Goal: Transaction & Acquisition: Purchase product/service

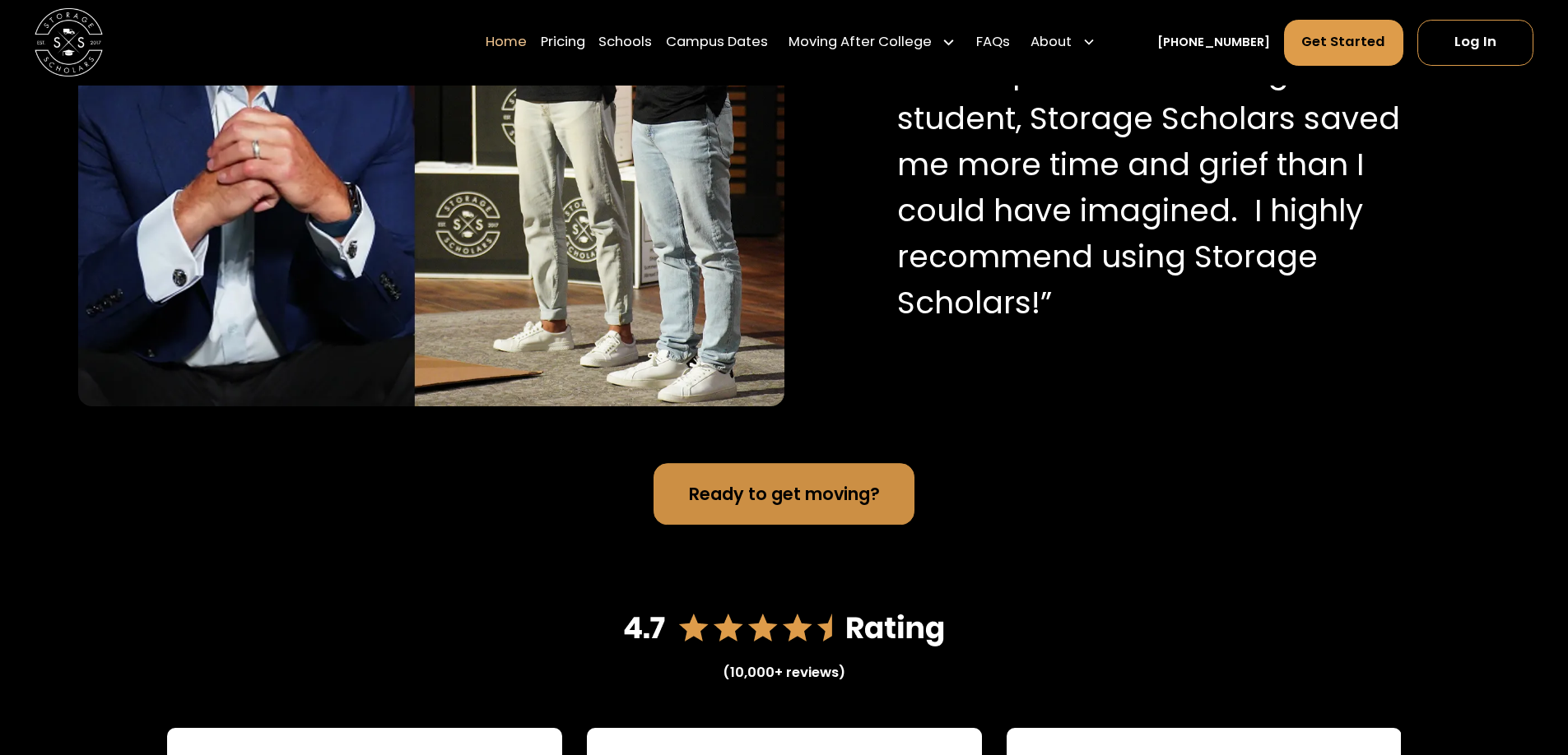
scroll to position [2428, 0]
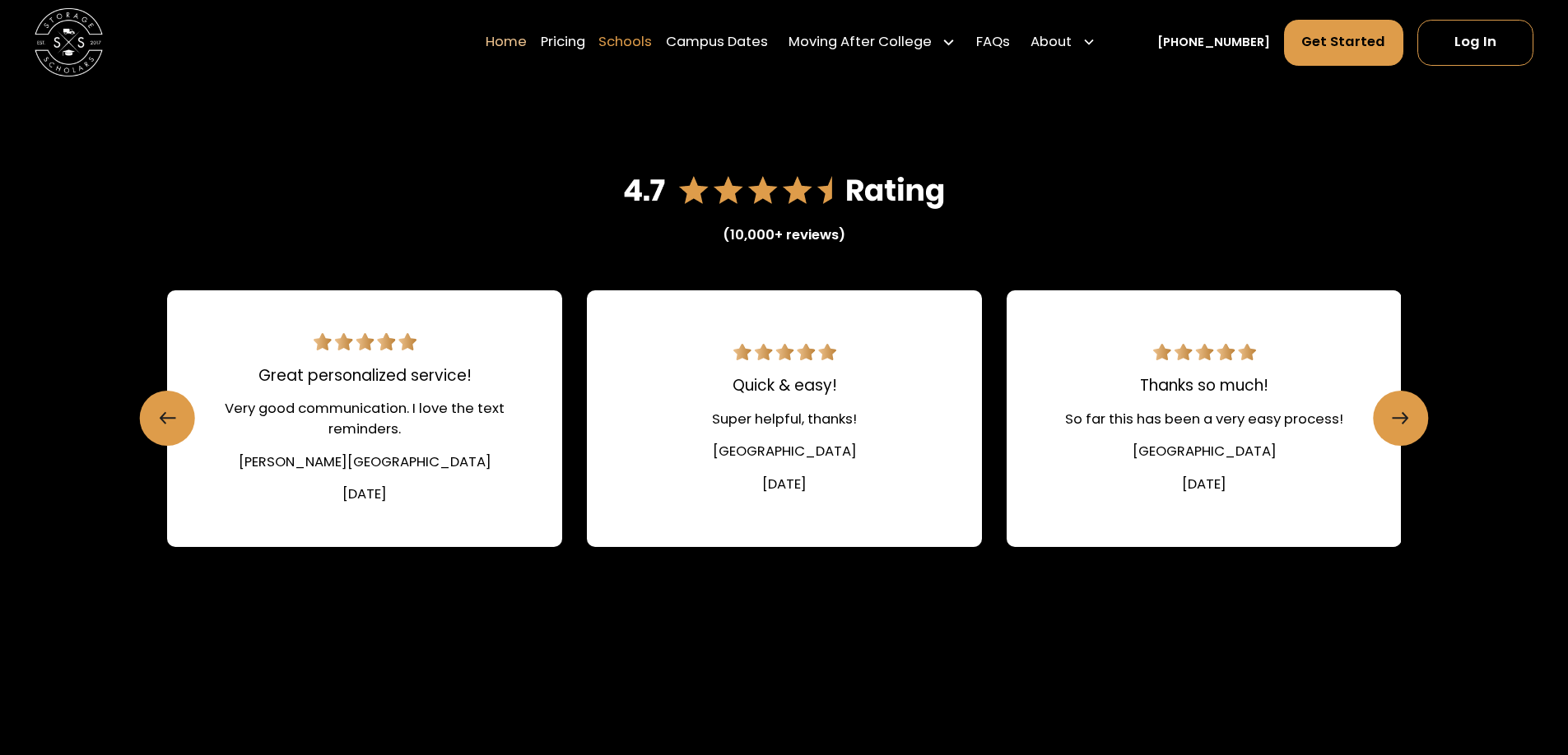
click at [652, 47] on link "Schools" at bounding box center [624, 43] width 53 height 48
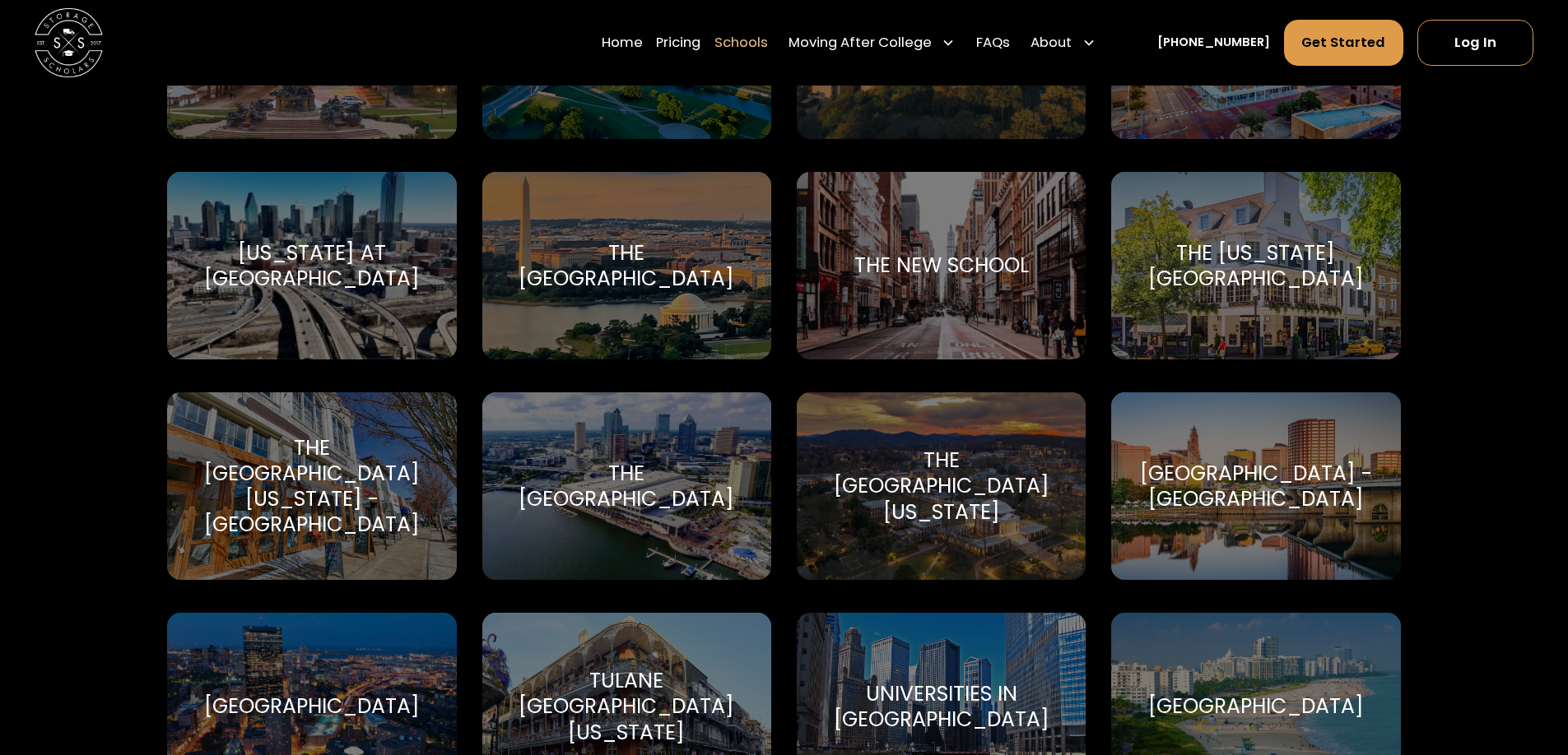
scroll to position [7387, 0]
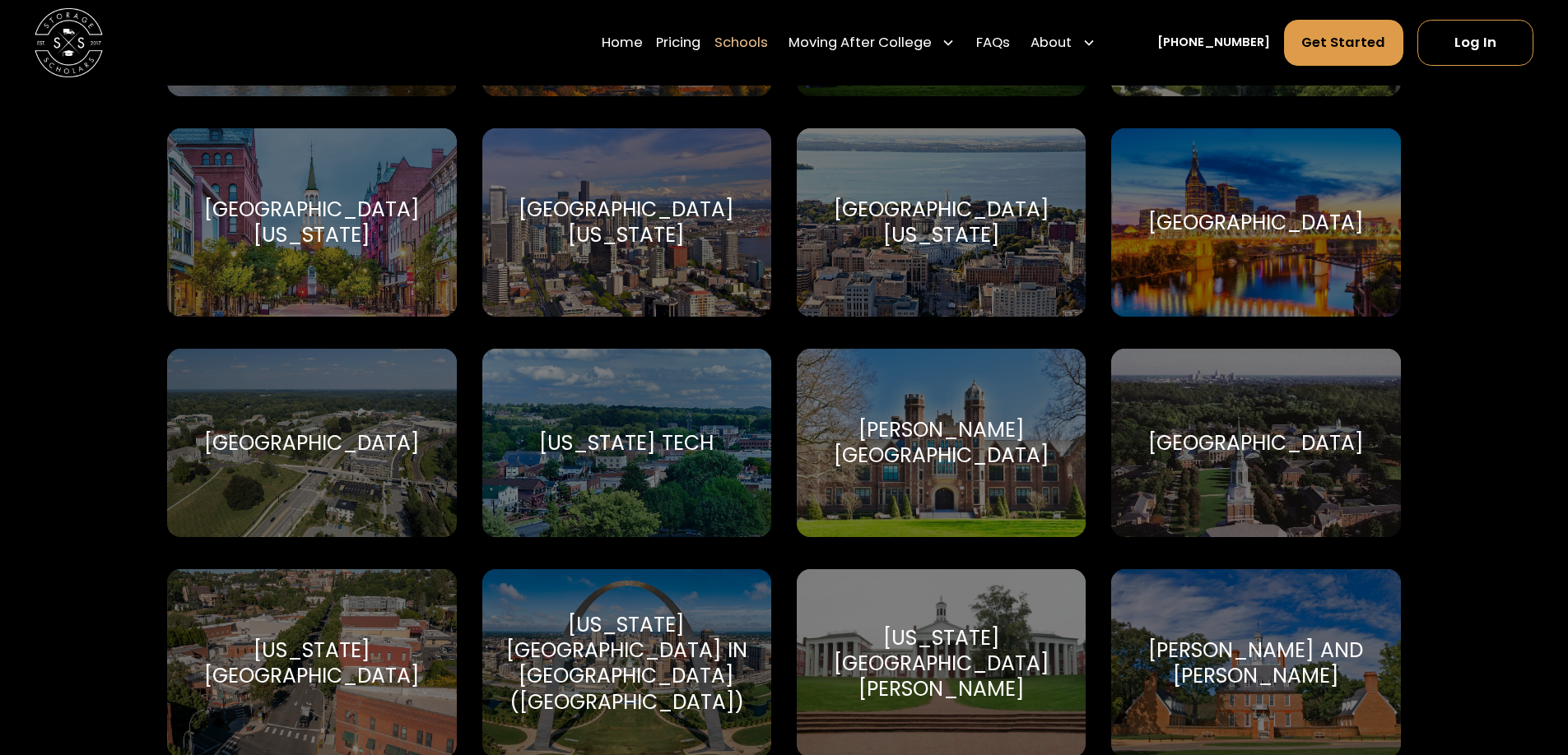
scroll to position [10511, 0]
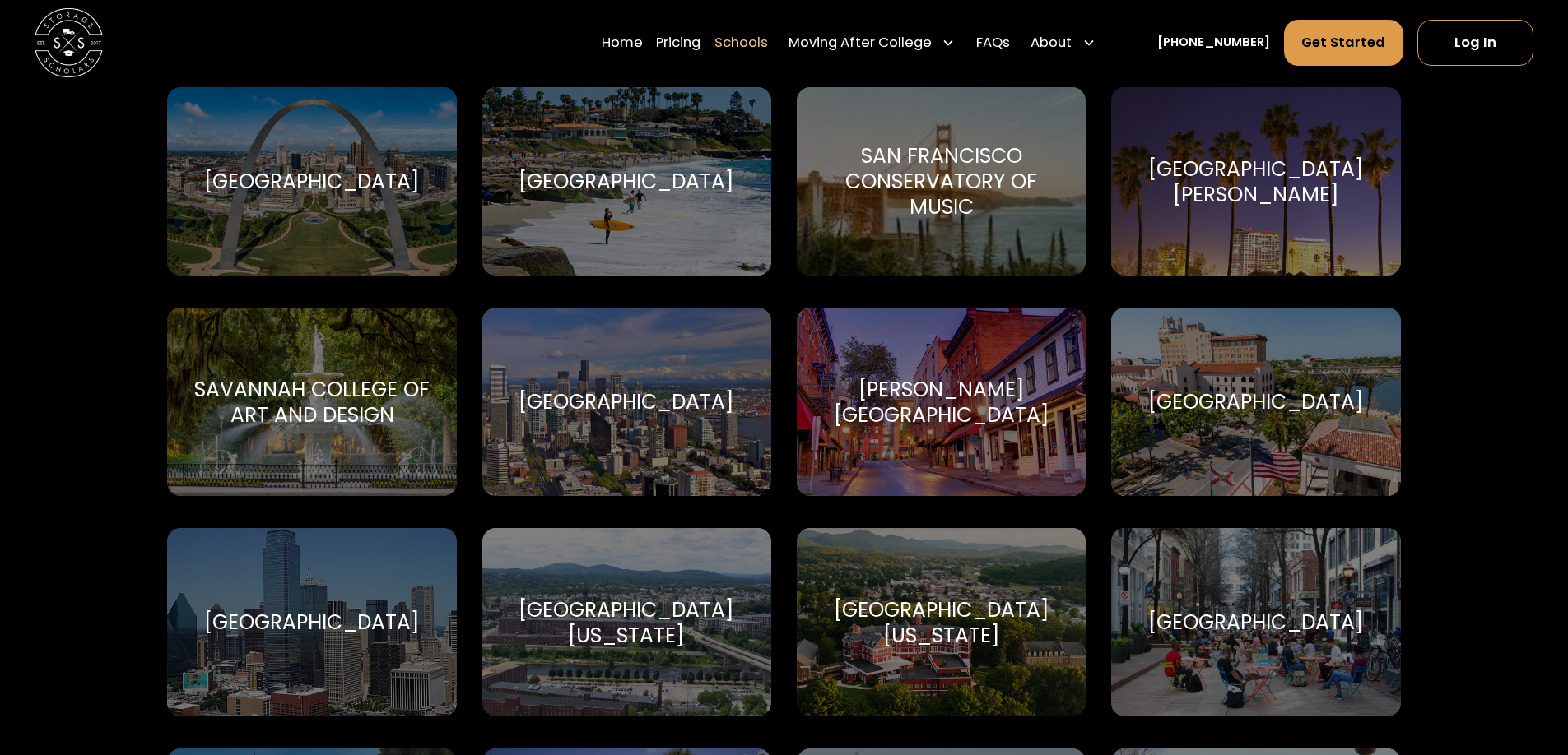
click at [293, 387] on div "Savannah College of Art and Design" at bounding box center [311, 402] width 247 height 51
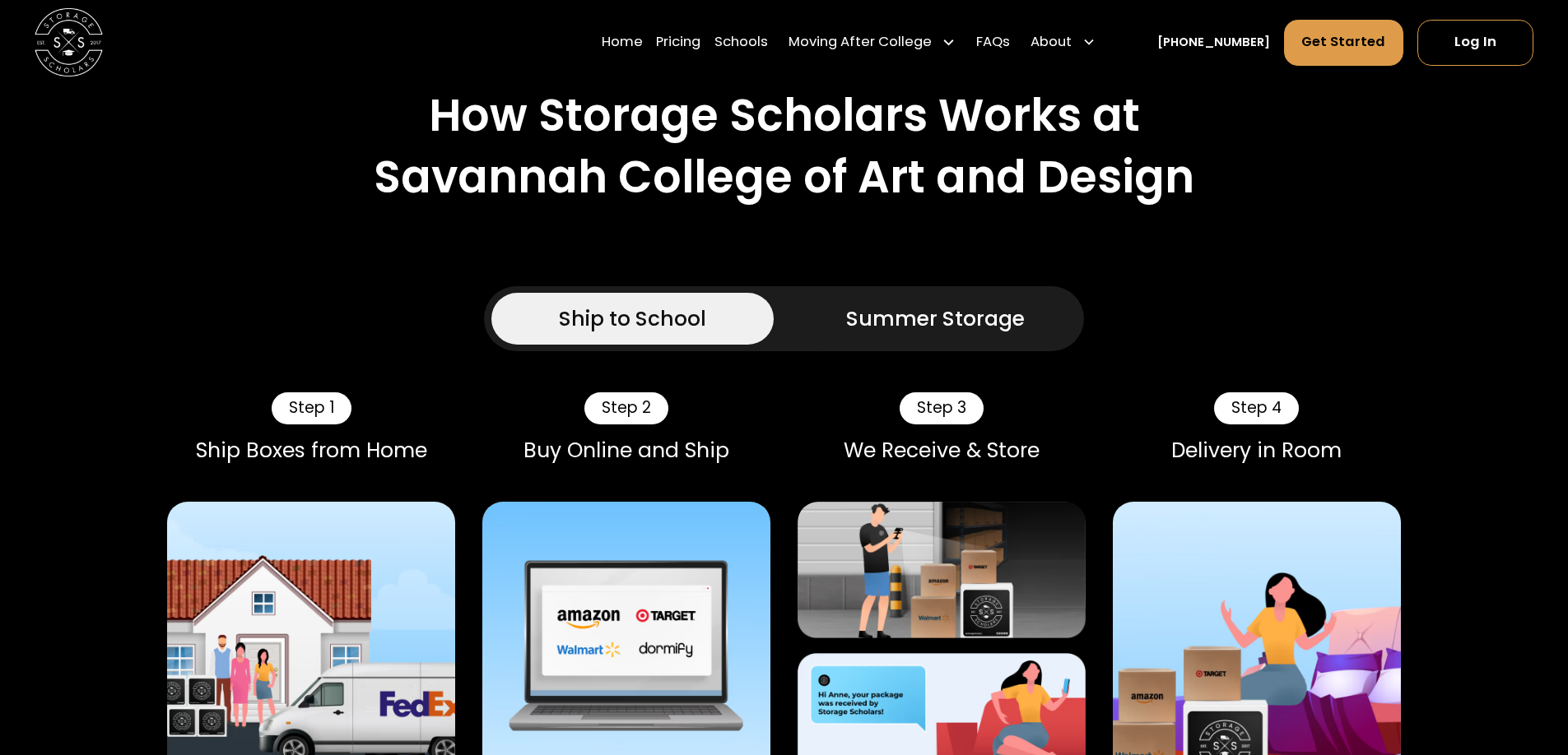
scroll to position [898, 0]
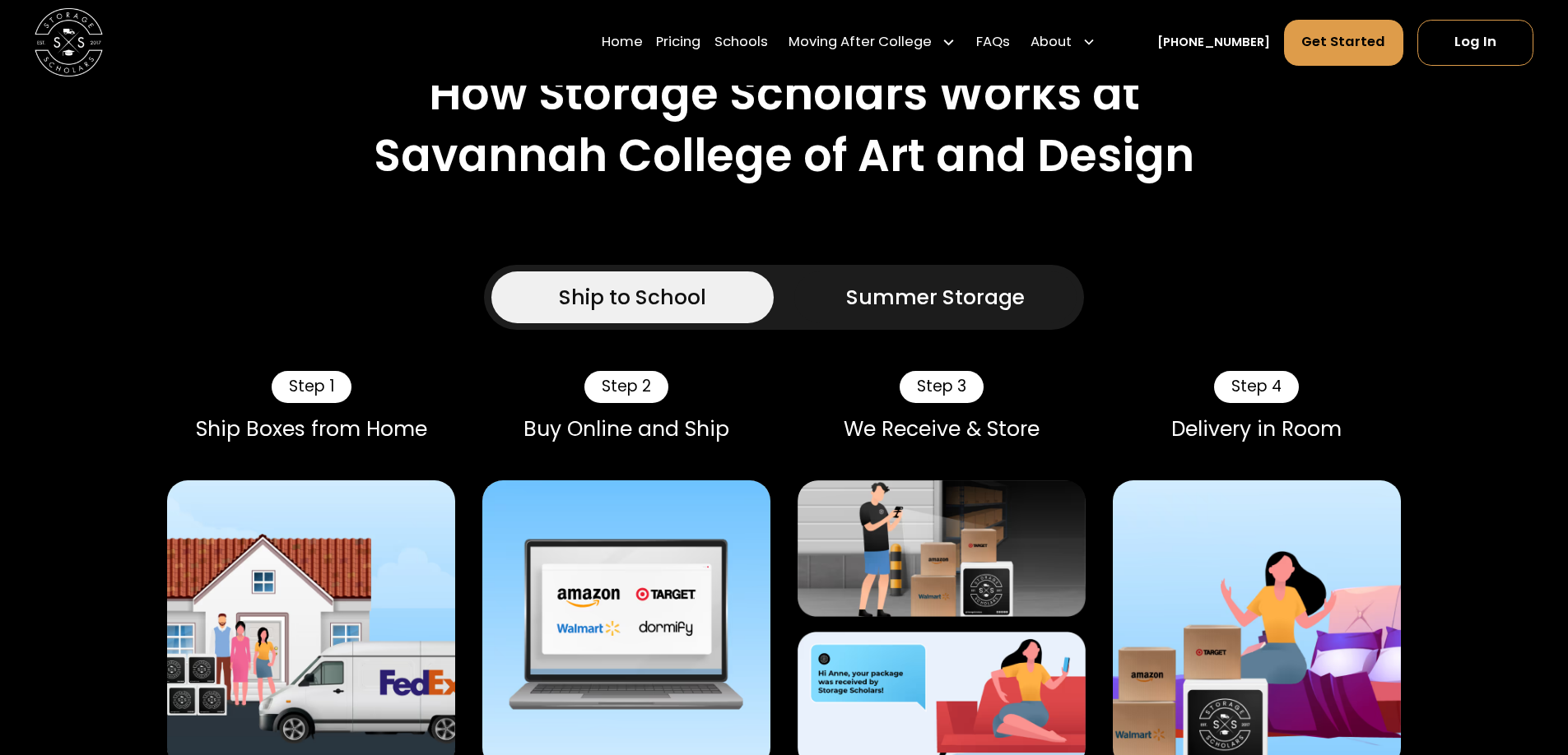
drag, startPoint x: 1000, startPoint y: 237, endPoint x: 994, endPoint y: 246, distance: 10.8
click at [992, 272] on link "Summer Storage" at bounding box center [934, 297] width 282 height 51
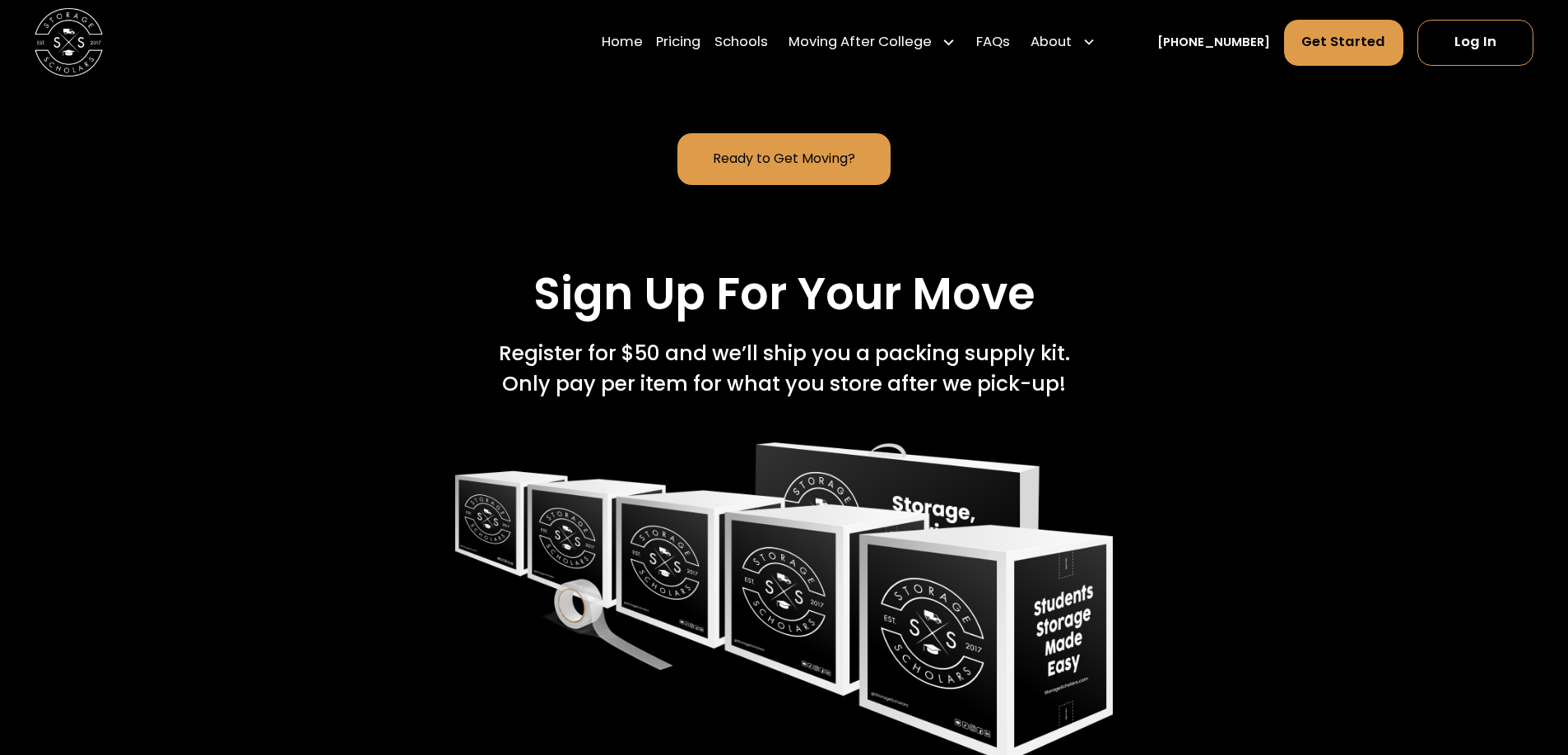
scroll to position [3447, 0]
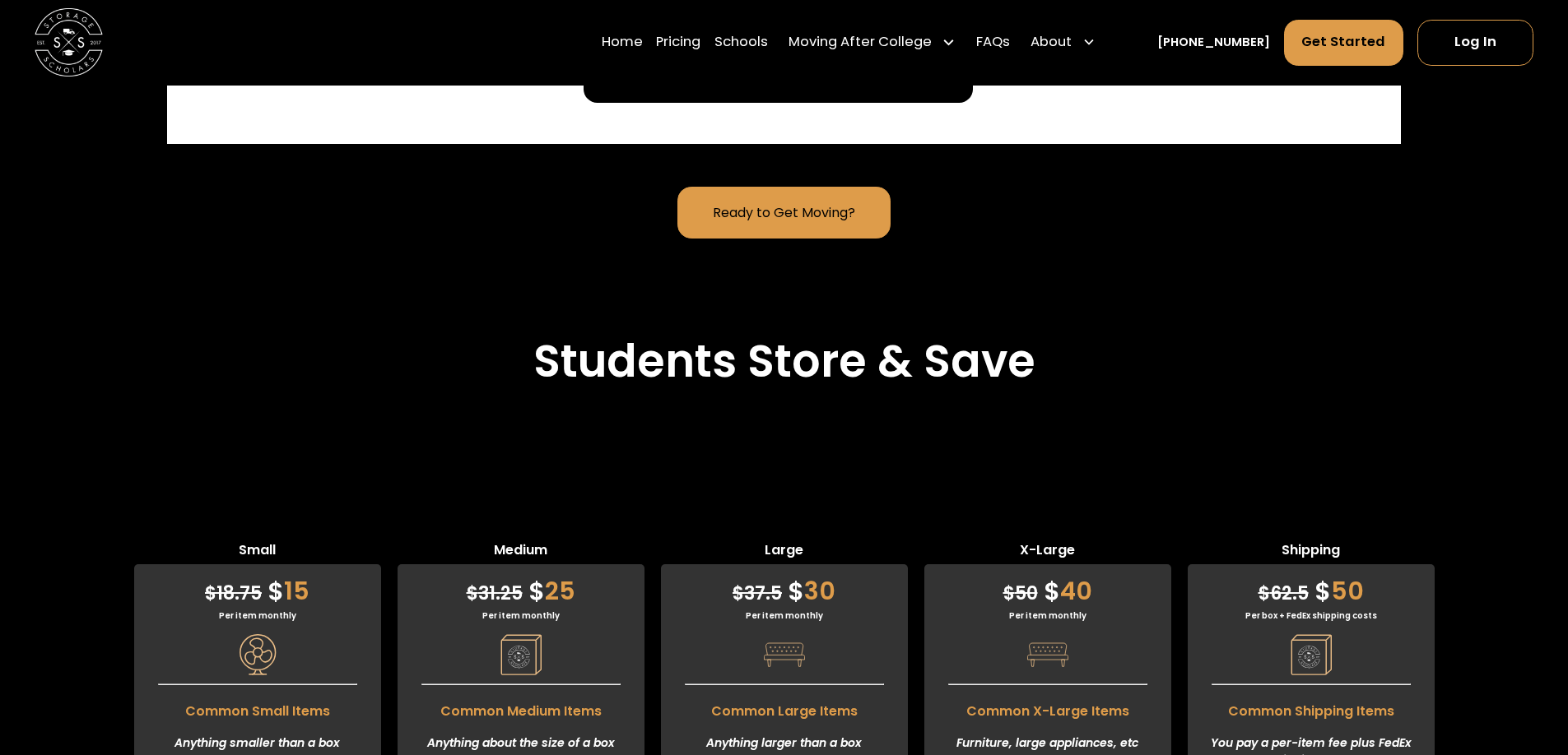
scroll to position [5083, 0]
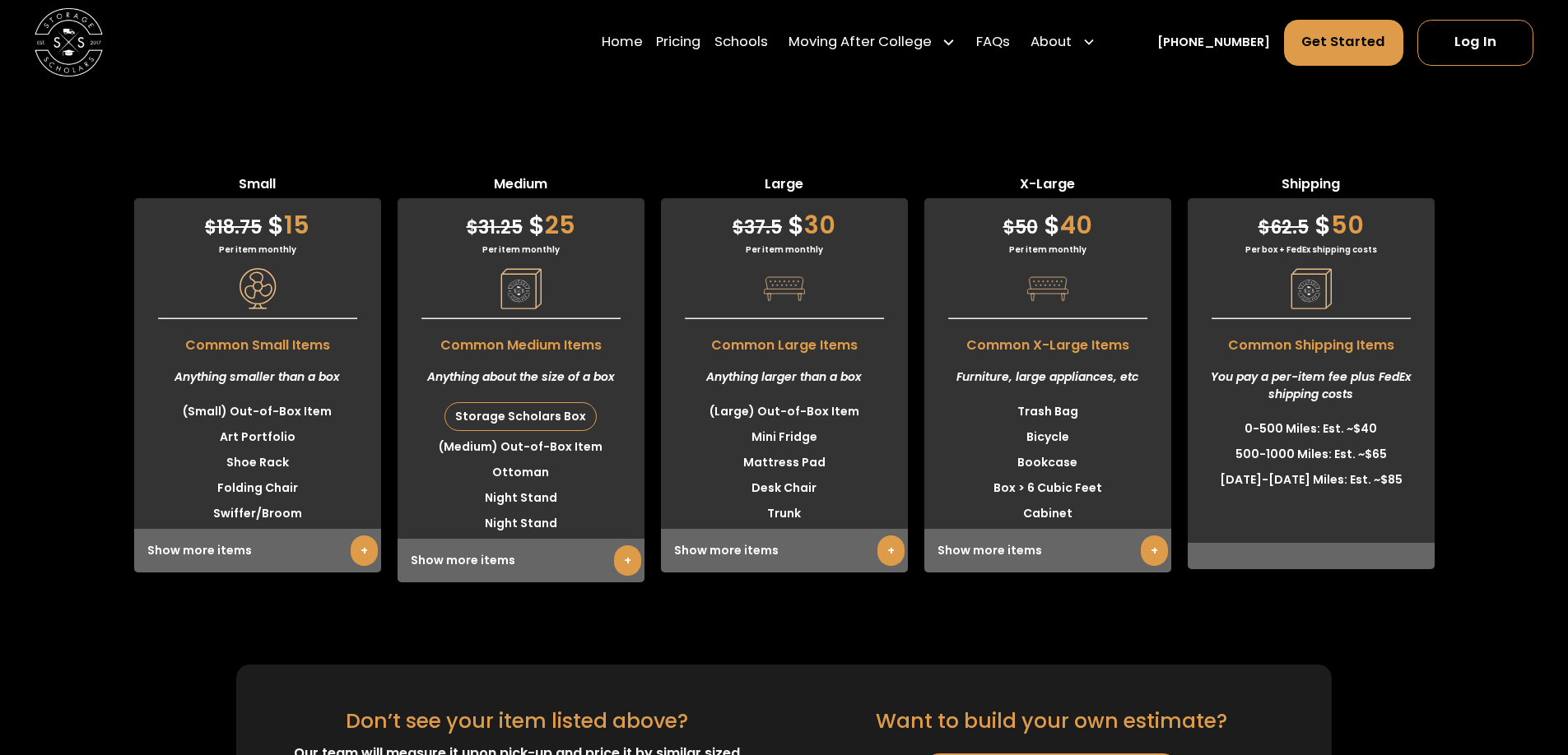
drag, startPoint x: 693, startPoint y: 598, endPoint x: 692, endPoint y: 607, distance: 9.1
click at [692, 607] on div "Small $ 18.75 $ 15 Per item monthly Common Small Items Anything smaller than a …" at bounding box center [784, 364] width 1568 height 545
